Goal: Task Accomplishment & Management: Manage account settings

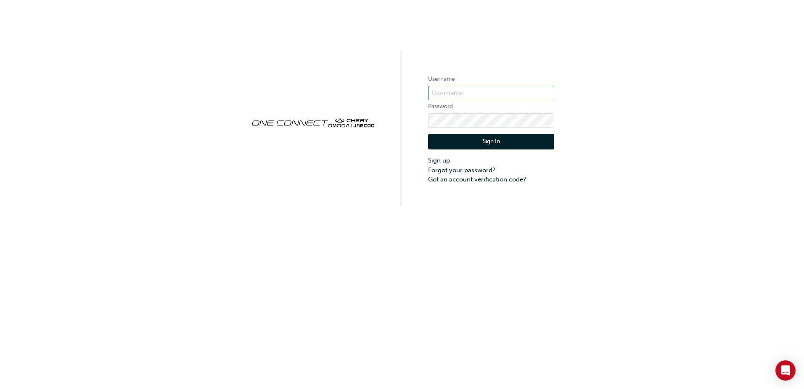
click at [456, 91] on input "text" at bounding box center [491, 93] width 126 height 14
type input "32196"
click at [474, 146] on button "Sign In" at bounding box center [491, 142] width 126 height 16
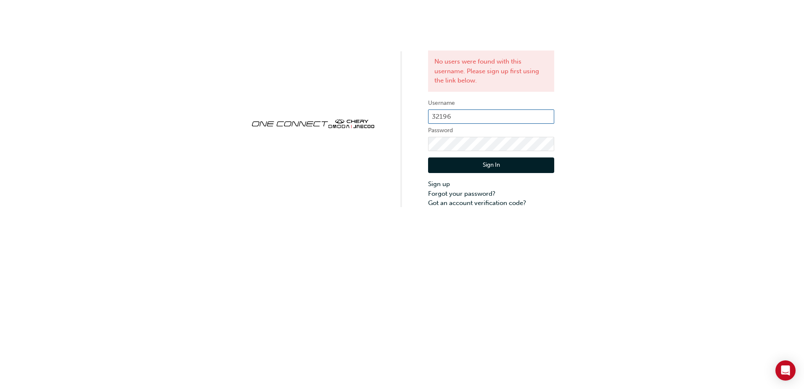
click at [458, 118] on input "32196" at bounding box center [491, 116] width 126 height 14
type input "CHAU1057"
click at [468, 161] on button "Sign In" at bounding box center [491, 165] width 126 height 16
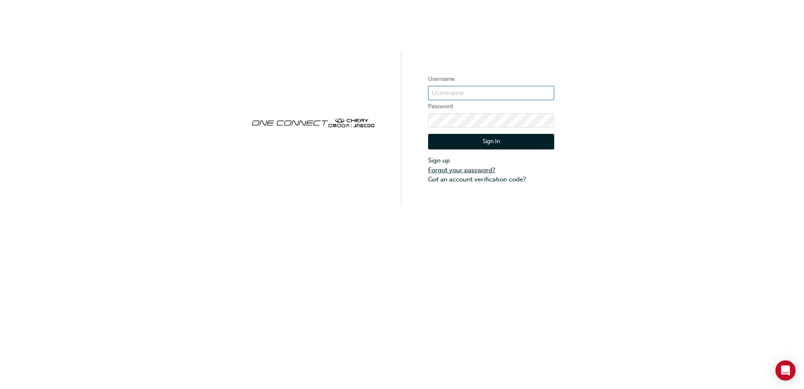
type input "CHAU1057"
click at [448, 172] on link "Forgot your password?" at bounding box center [491, 170] width 126 height 10
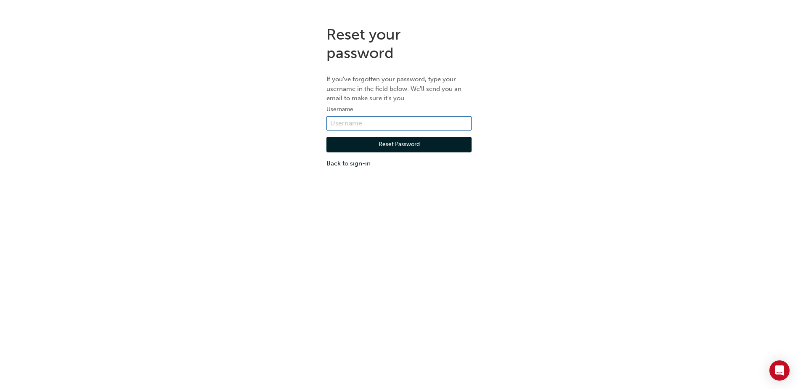
click at [389, 128] on input "text" at bounding box center [398, 123] width 145 height 14
type input "[PERSON_NAME][EMAIL_ADDRESS][DOMAIN_NAME]"
click at [380, 146] on button "Reset Password" at bounding box center [398, 145] width 145 height 16
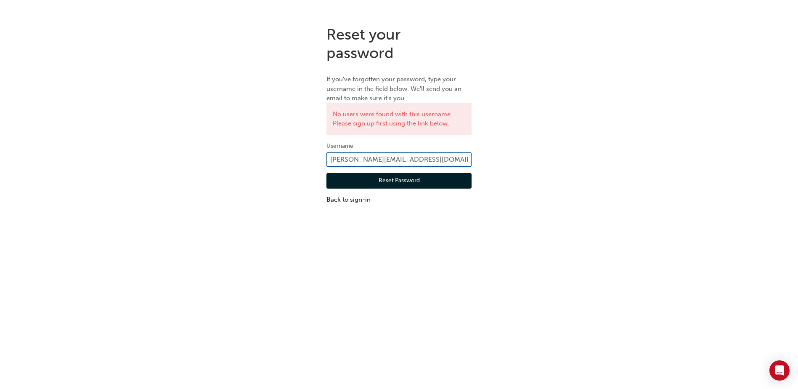
click at [447, 161] on input "[PERSON_NAME][EMAIL_ADDRESS][DOMAIN_NAME]" at bounding box center [398, 159] width 145 height 14
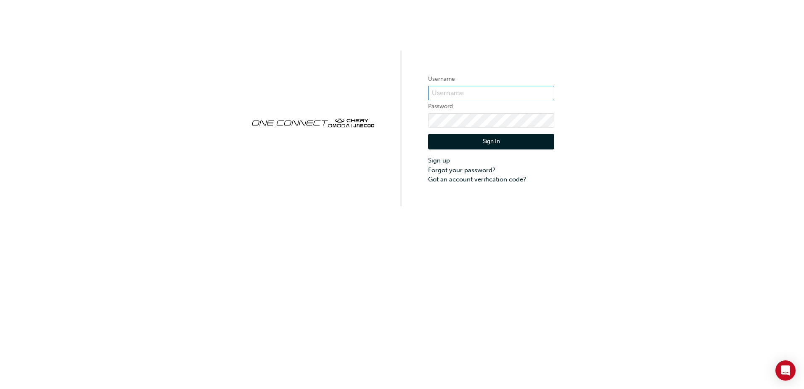
type input "CHAU1057"
click at [514, 137] on button "Sign In" at bounding box center [491, 142] width 126 height 16
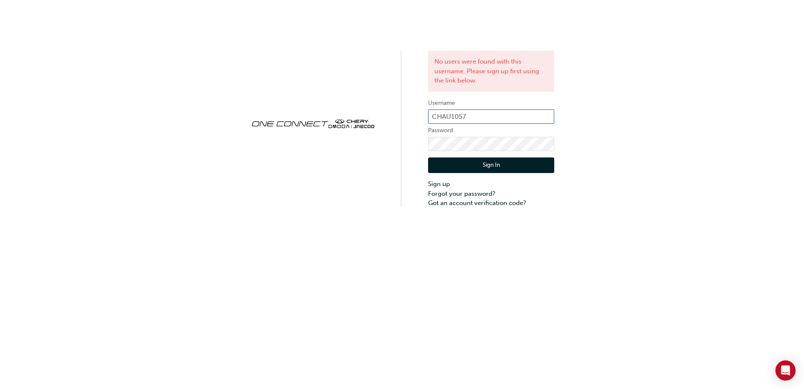
click at [473, 113] on input "CHAU1057" at bounding box center [491, 116] width 126 height 14
type input "CH0035"
click at [469, 156] on div "Sign In Sign up Forgot your password? Got an account verification code?" at bounding box center [491, 179] width 126 height 57
click at [469, 163] on button "Sign In" at bounding box center [491, 165] width 126 height 16
click at [466, 118] on input "CH0035" at bounding box center [491, 116] width 126 height 14
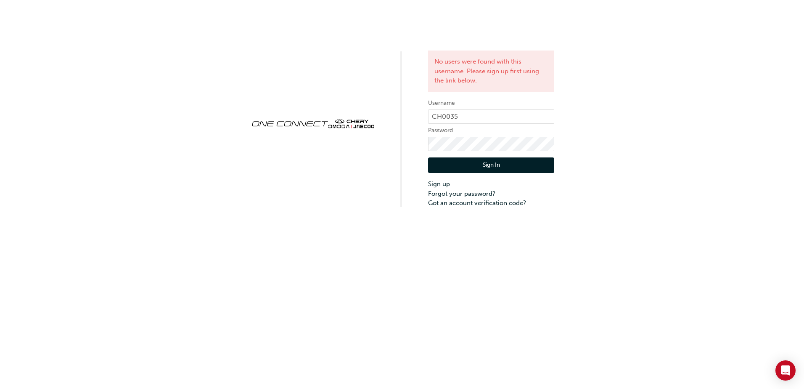
click at [404, 190] on div "No users were found with this username. Please sign up first using the link bel…" at bounding box center [402, 104] width 804 height 208
click at [447, 193] on link "Forgot your password?" at bounding box center [491, 194] width 126 height 10
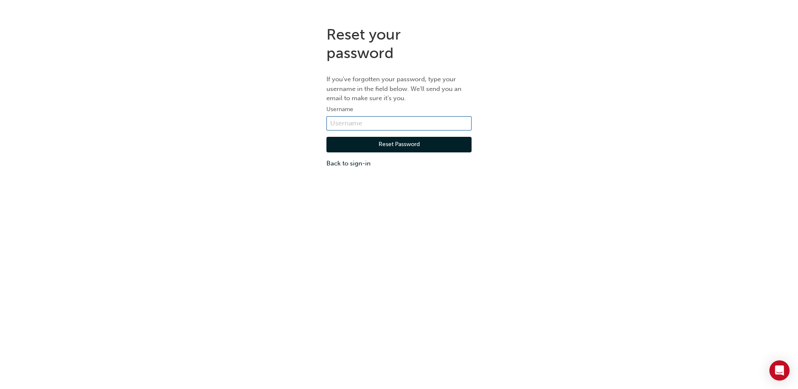
click at [376, 118] on input "text" at bounding box center [398, 123] width 145 height 14
type input "CH0035"
click at [369, 144] on button "Reset Password" at bounding box center [398, 145] width 145 height 16
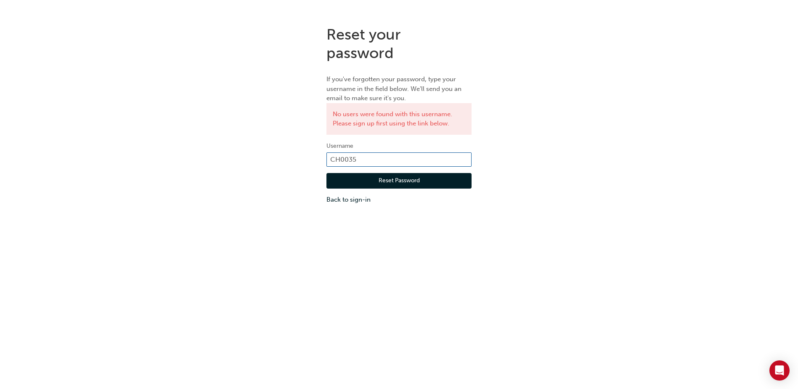
click at [364, 159] on input "CH0035" at bounding box center [398, 159] width 145 height 14
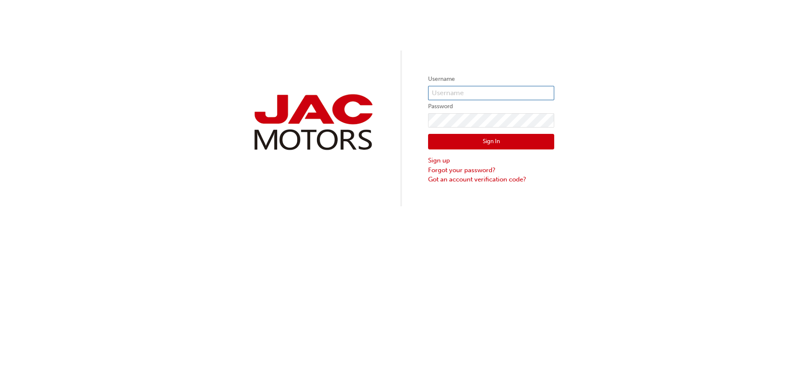
type input "CH0035"
click at [467, 148] on button "Sign In" at bounding box center [491, 142] width 126 height 16
